Goal: Task Accomplishment & Management: Use online tool/utility

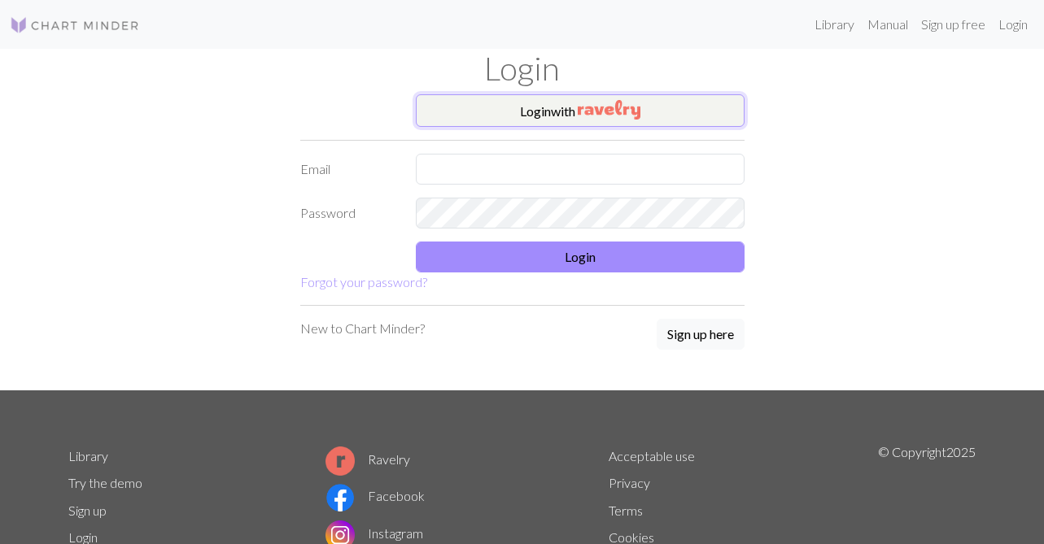
click at [559, 98] on button "Login with" at bounding box center [580, 110] width 329 height 33
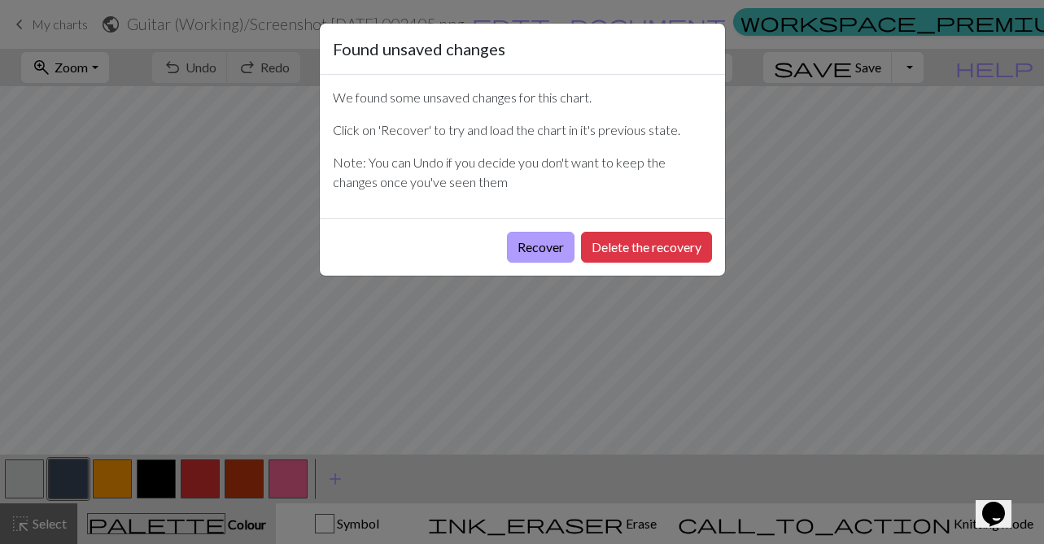
click at [547, 252] on button "Recover" at bounding box center [541, 247] width 68 height 31
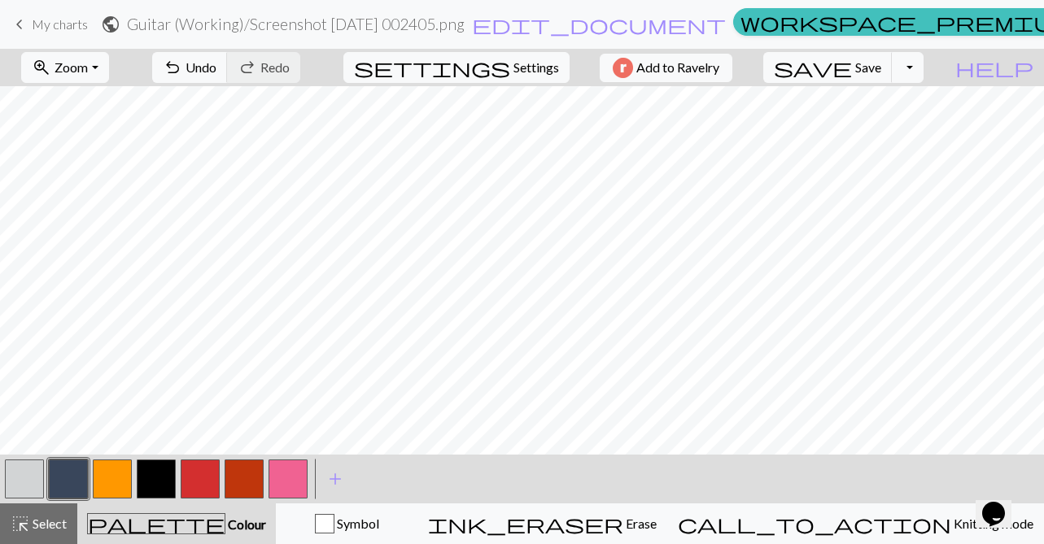
click at [50, 20] on span "My charts" at bounding box center [60, 23] width 56 height 15
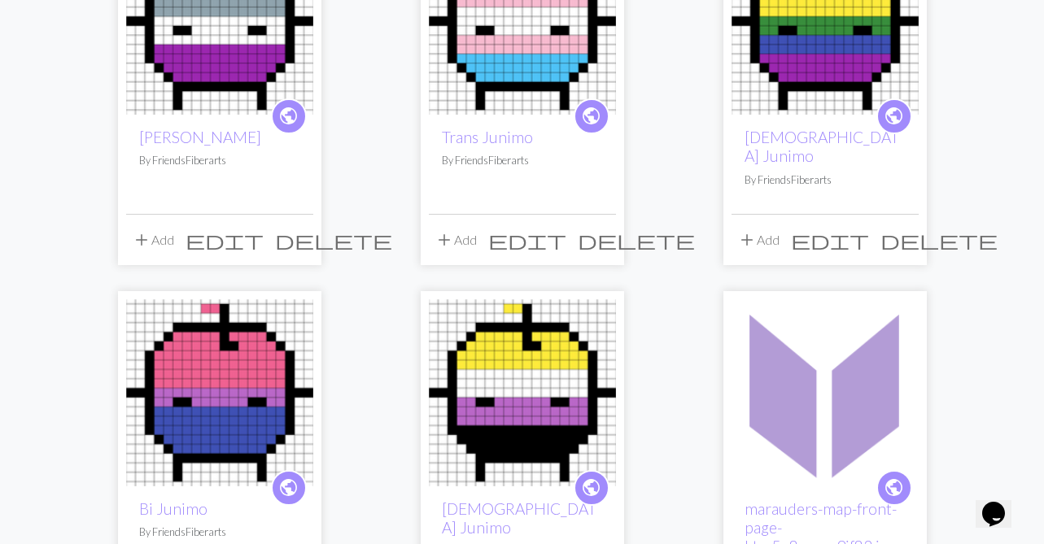
scroll to position [627, 0]
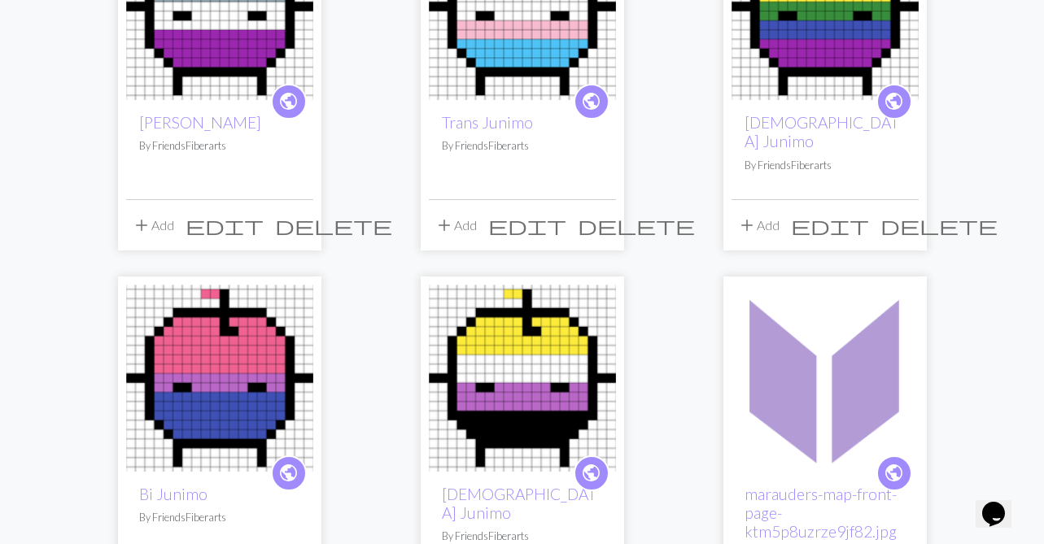
click at [210, 333] on img at bounding box center [219, 378] width 187 height 187
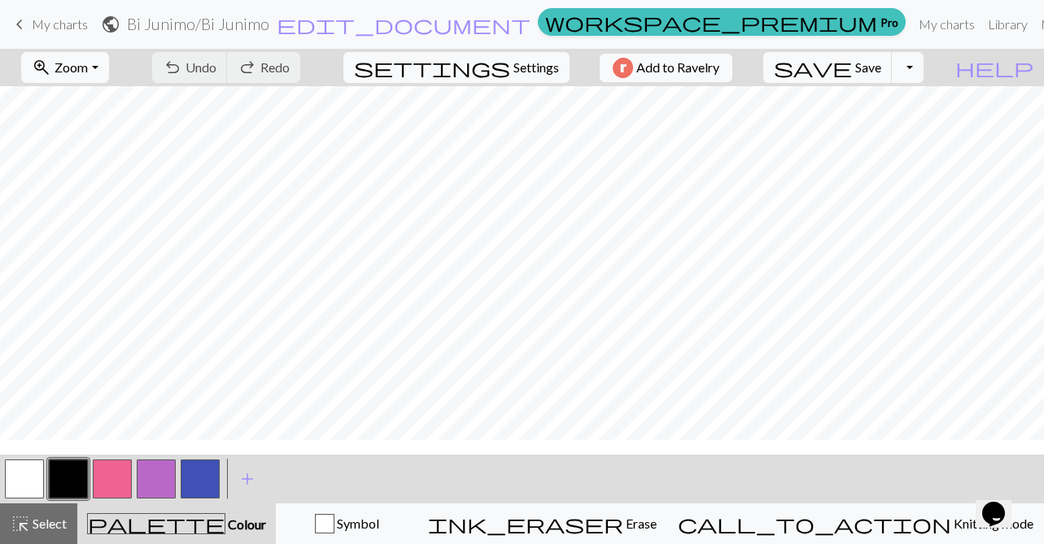
scroll to position [32, 0]
click at [195, 474] on button "button" at bounding box center [200, 479] width 39 height 39
click at [122, 469] on button "button" at bounding box center [112, 479] width 39 height 39
click at [73, 477] on button "button" at bounding box center [68, 479] width 39 height 39
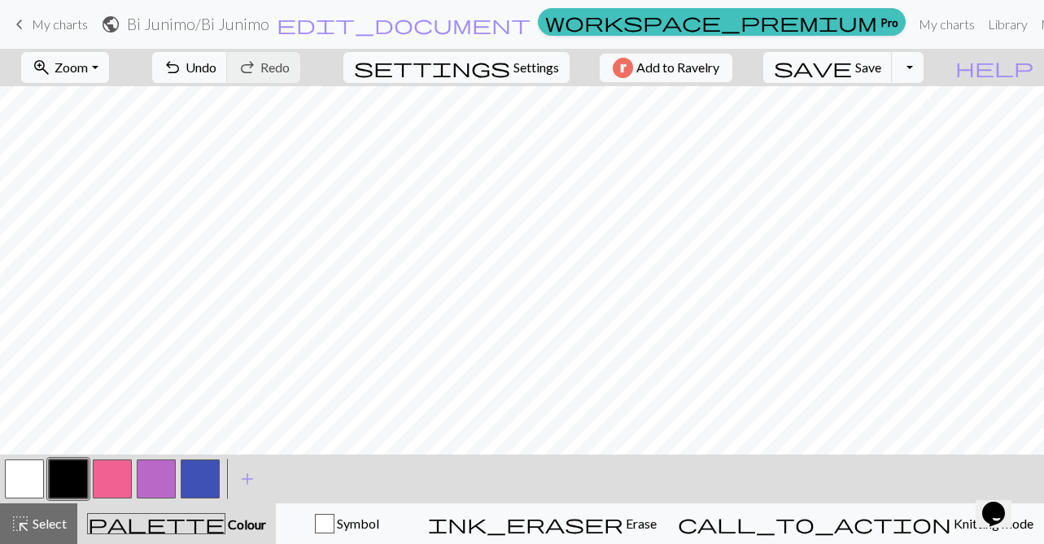
click at [111, 478] on button "button" at bounding box center [112, 479] width 39 height 39
click at [63, 473] on button "button" at bounding box center [68, 479] width 39 height 39
click at [116, 469] on button "button" at bounding box center [112, 479] width 39 height 39
click at [25, 482] on button "button" at bounding box center [24, 479] width 39 height 39
click at [75, 473] on button "button" at bounding box center [68, 479] width 39 height 39
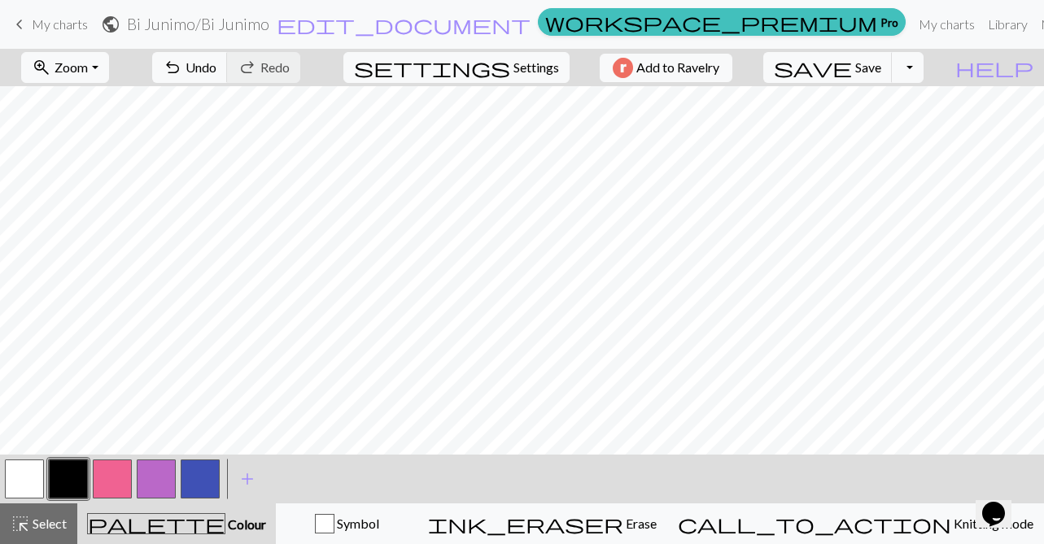
click at [16, 463] on button "button" at bounding box center [24, 479] width 39 height 39
click at [65, 482] on button "button" at bounding box center [68, 479] width 39 height 39
click at [21, 473] on button "button" at bounding box center [24, 479] width 39 height 39
click at [76, 461] on button "button" at bounding box center [68, 479] width 39 height 39
click at [528, 70] on span "Settings" at bounding box center [536, 68] width 46 height 20
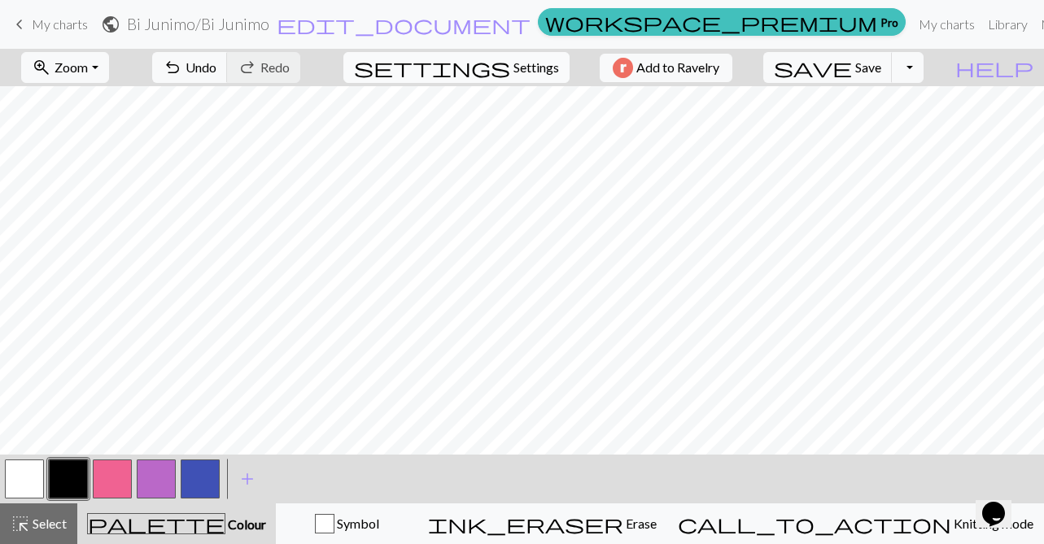
select select "aran"
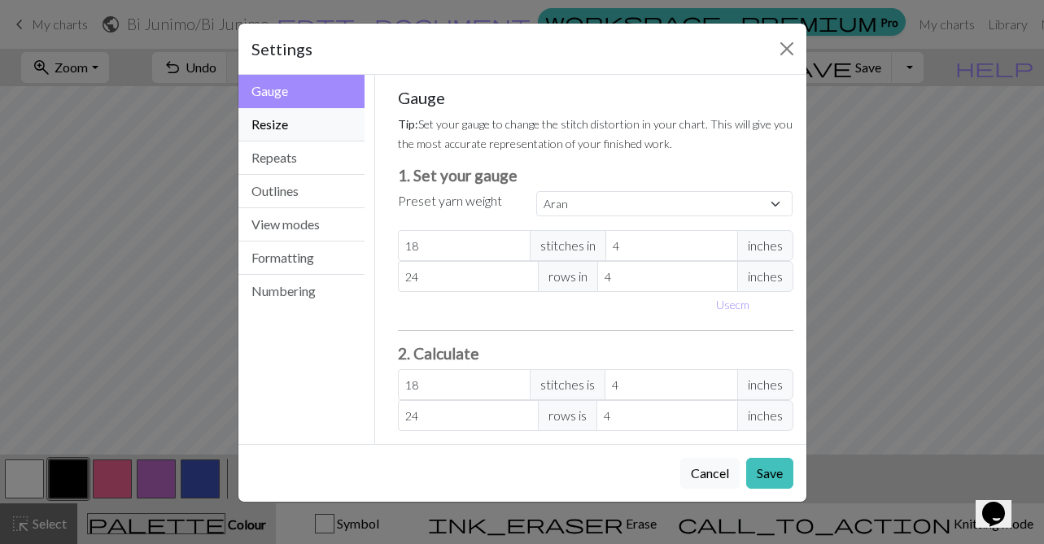
click at [293, 124] on button "Resize" at bounding box center [301, 124] width 127 height 33
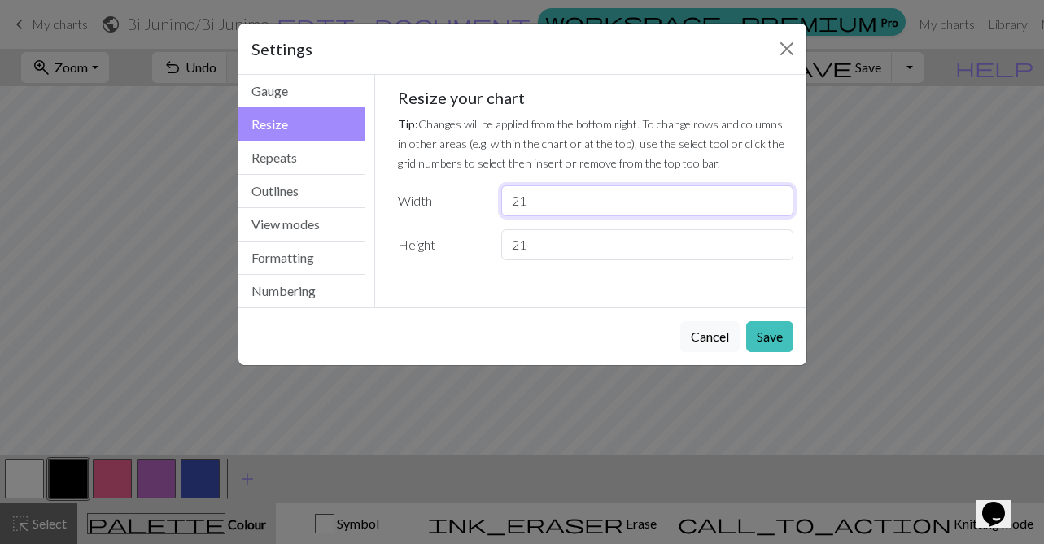
type input "21"
click at [779, 198] on input "21" at bounding box center [646, 201] width 291 height 31
click at [778, 334] on button "Save" at bounding box center [769, 336] width 47 height 31
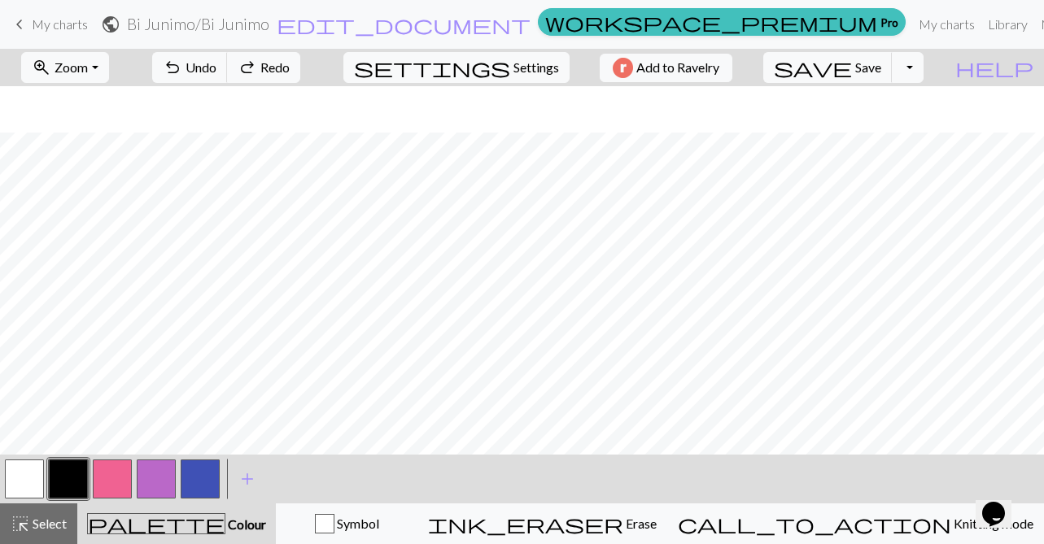
scroll to position [46, 0]
